Goal: Check status: Check status

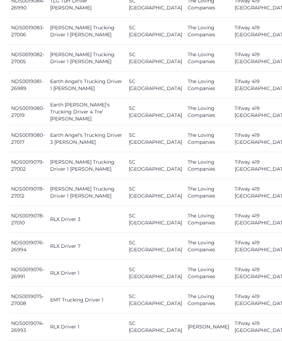
scroll to position [787, 0]
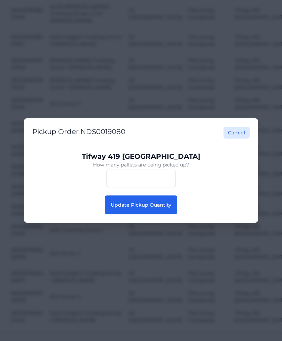
click at [160, 208] on span "Update Pickup Quantity" at bounding box center [141, 205] width 61 height 6
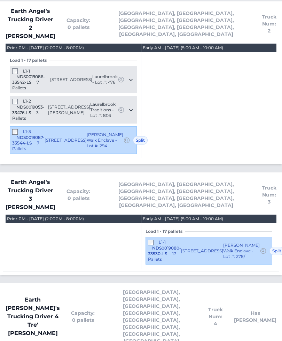
scroll to position [884, 0]
click at [147, 237] on div "L1-1 NDS0019080-33530-LS 17 Pallets 6010 Oak Branch Circle Maiden, NC 28650 Sha…" at bounding box center [209, 251] width 127 height 28
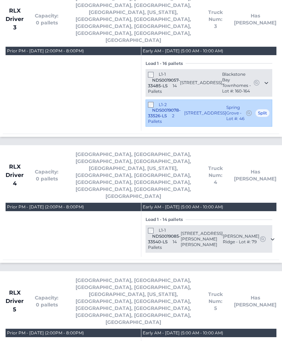
scroll to position [1742, 0]
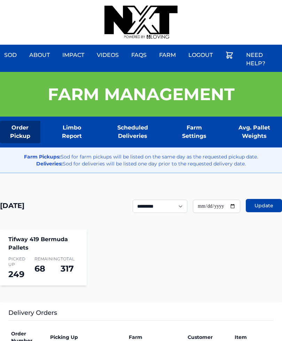
click at [250, 1] on div "Sod About Impact Videos FAQs Need Help? Farm My Account Logout" at bounding box center [141, 22] width 282 height 45
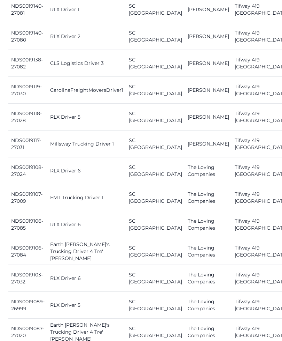
scroll to position [317, 0]
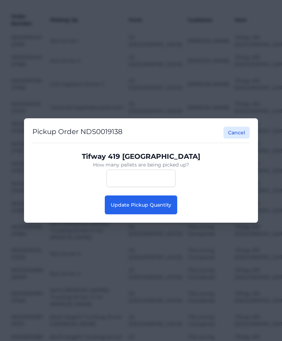
click at [164, 196] on button "Update Pickup Quantity" at bounding box center [141, 204] width 73 height 19
